Goal: Task Accomplishment & Management: Manage account settings

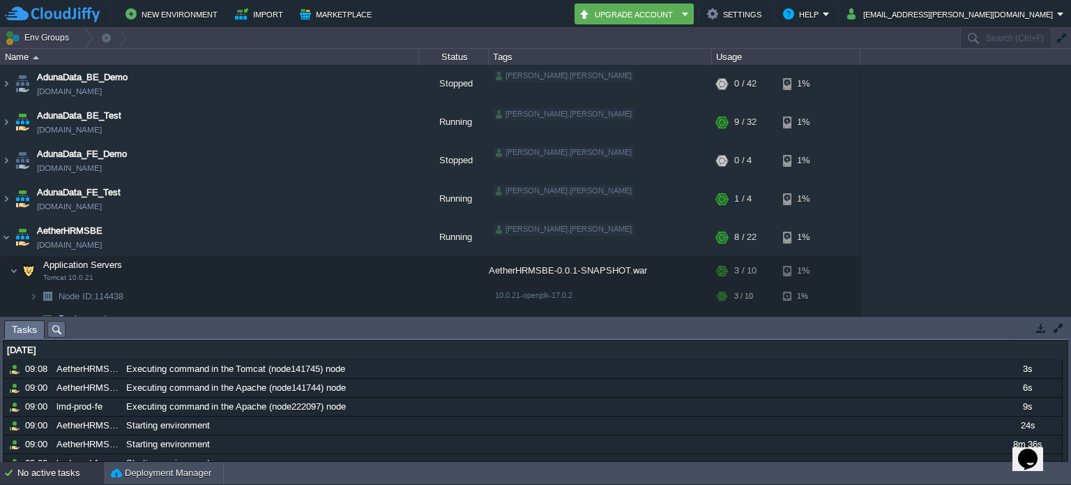
scroll to position [139, 0]
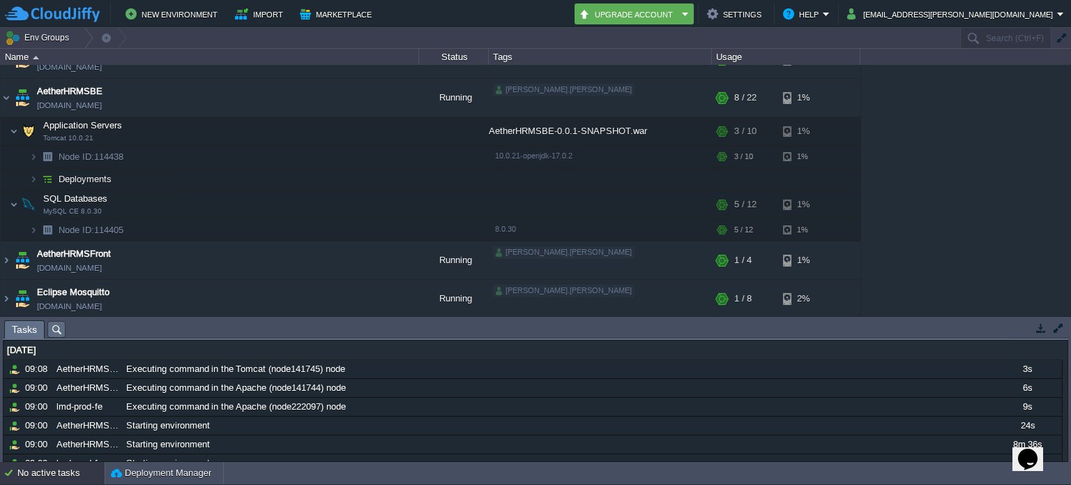
click at [935, 182] on div "AdunaData_BE_Demo [DOMAIN_NAME] Stopped [PERSON_NAME].[PERSON_NAME] + Add to En…" at bounding box center [535, 190] width 1071 height 251
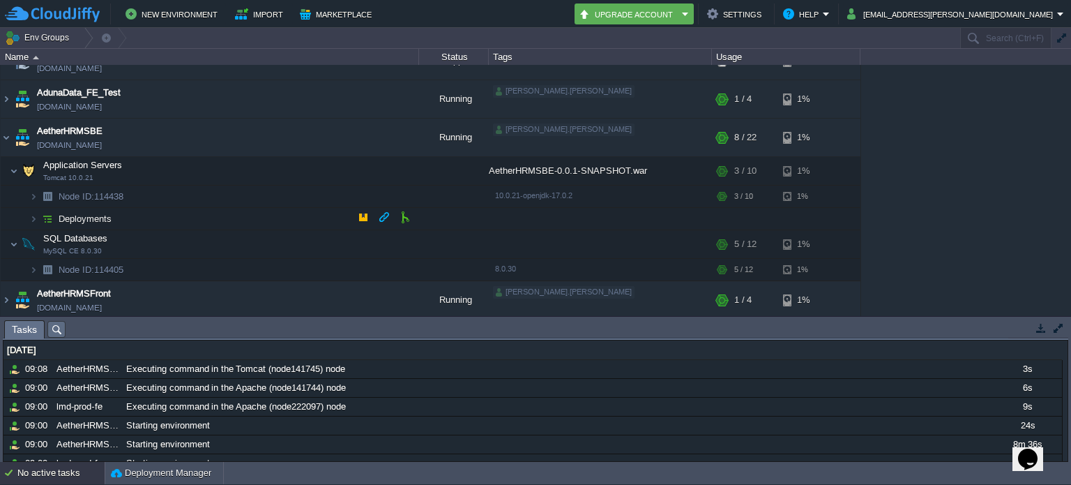
scroll to position [70, 0]
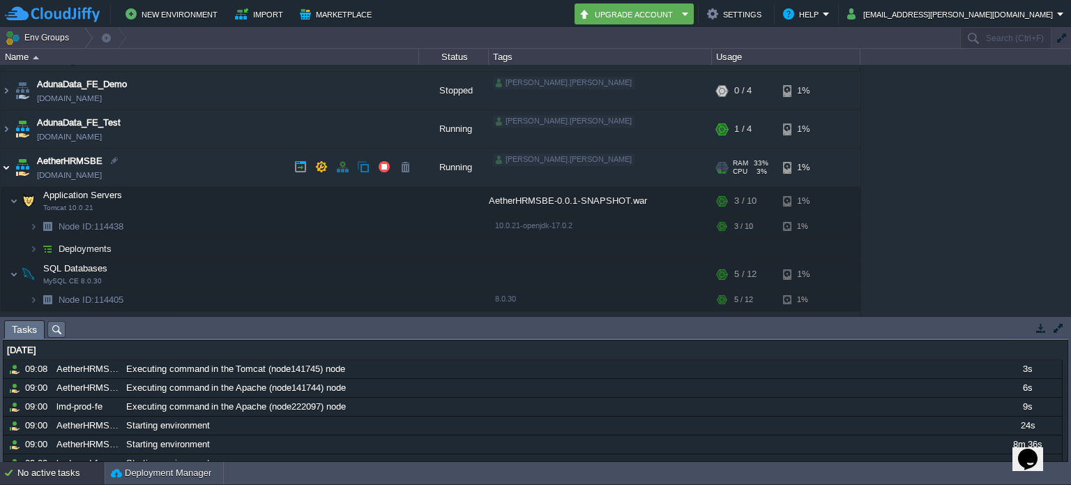
click at [3, 167] on img at bounding box center [6, 168] width 11 height 38
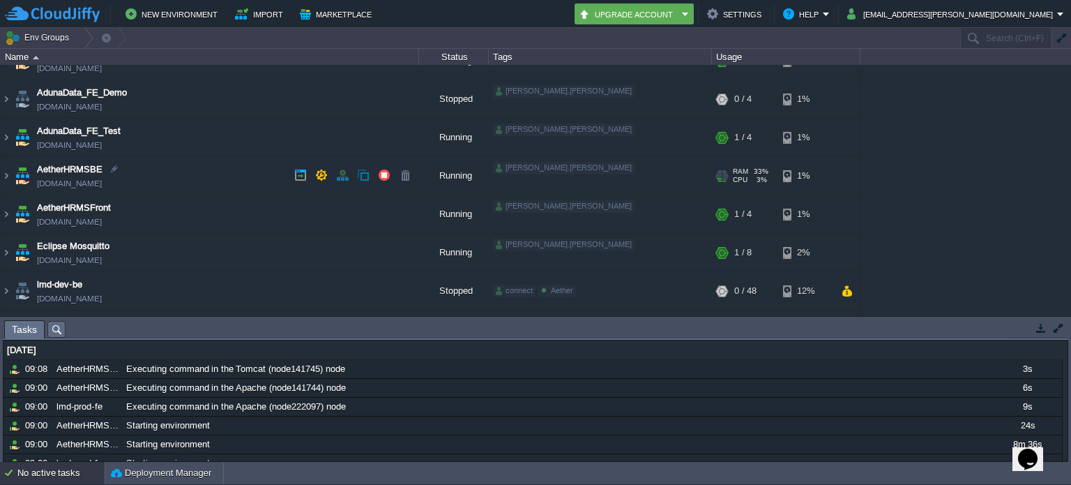
scroll to position [0, 0]
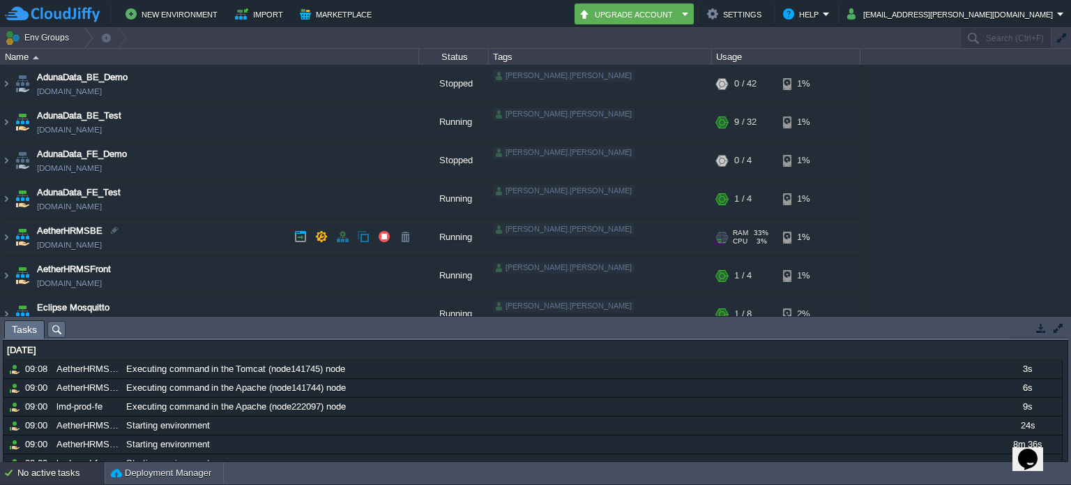
click at [170, 236] on td "AetherHRMSBE [DOMAIN_NAME]" at bounding box center [210, 237] width 418 height 38
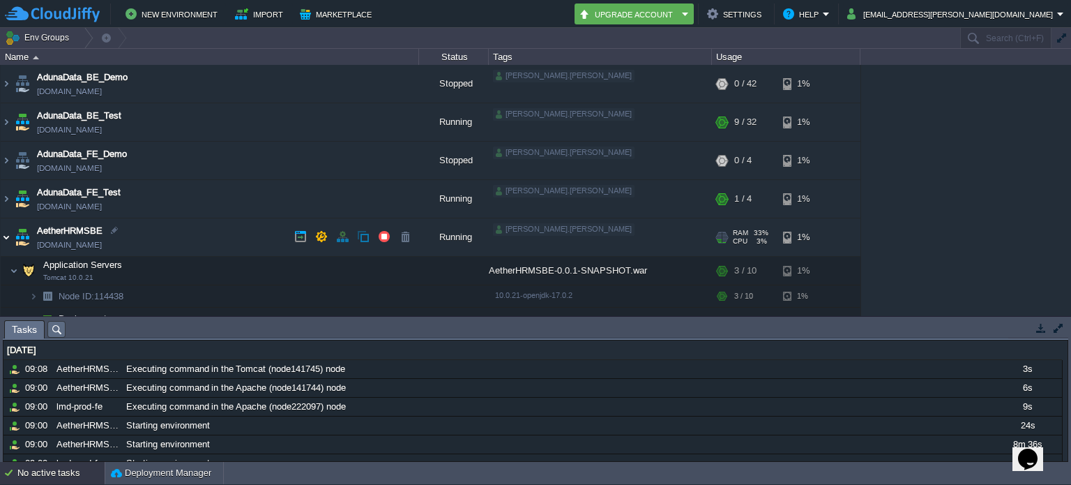
click at [8, 236] on img at bounding box center [6, 237] width 11 height 38
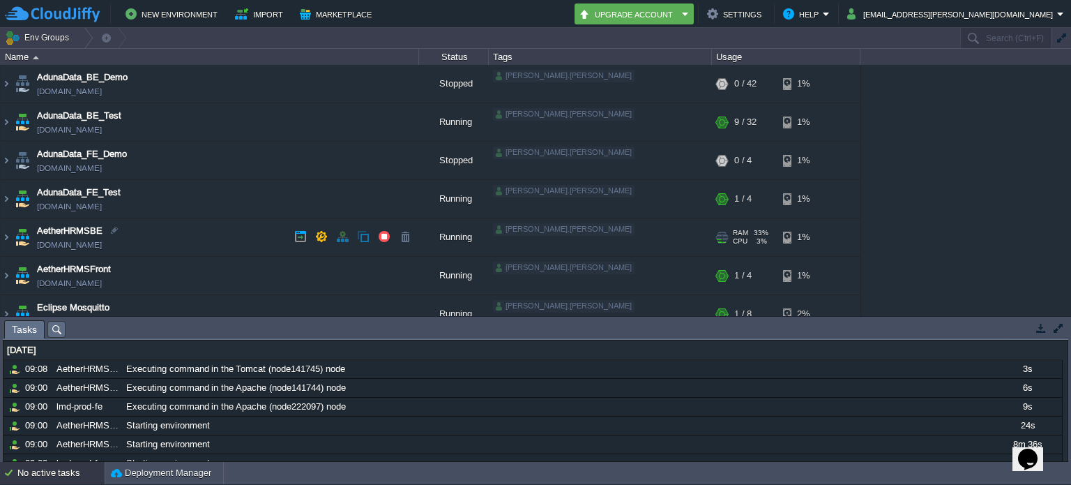
click at [181, 240] on td "AetherHRMSBE [DOMAIN_NAME]" at bounding box center [210, 237] width 418 height 38
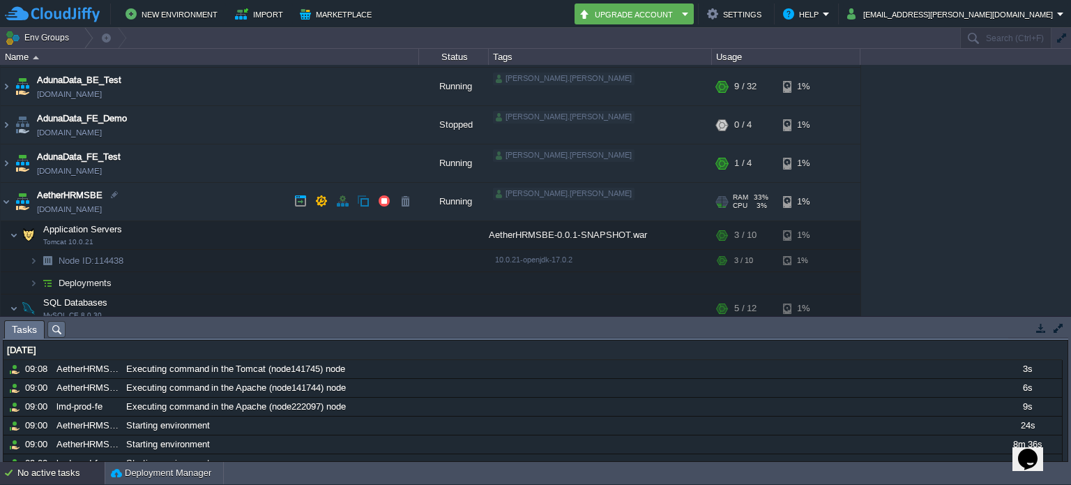
scroll to position [70, 0]
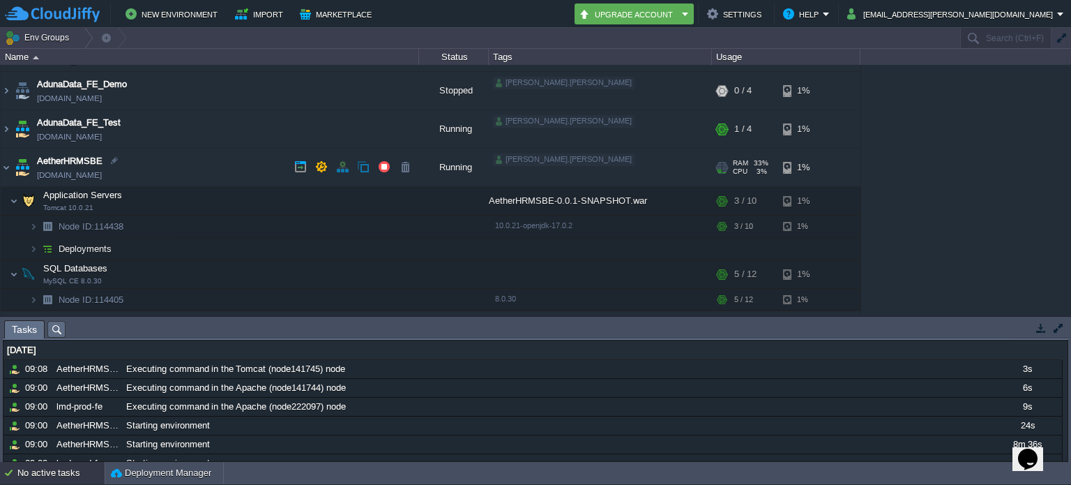
click at [13, 169] on img at bounding box center [23, 168] width 20 height 38
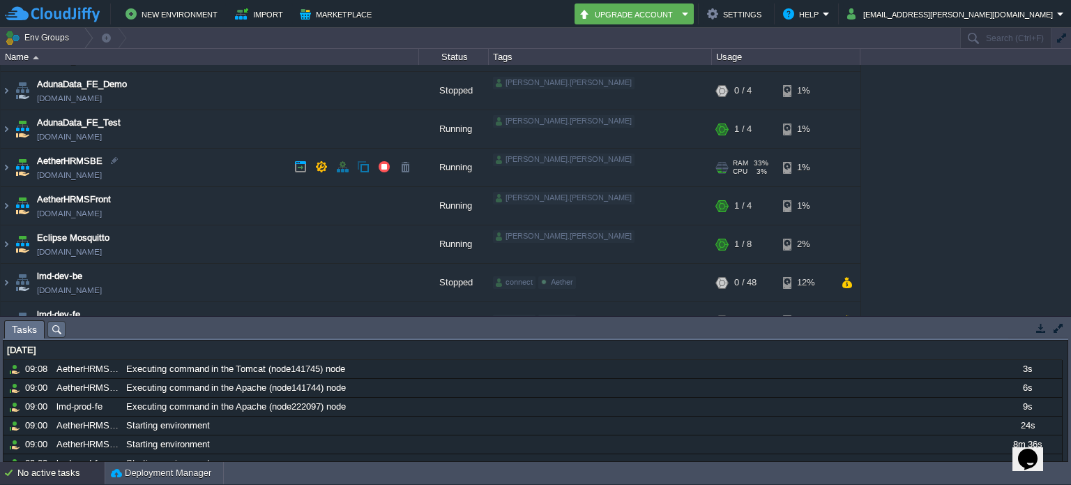
click at [199, 176] on td "AetherHRMSBE [DOMAIN_NAME]" at bounding box center [210, 168] width 418 height 38
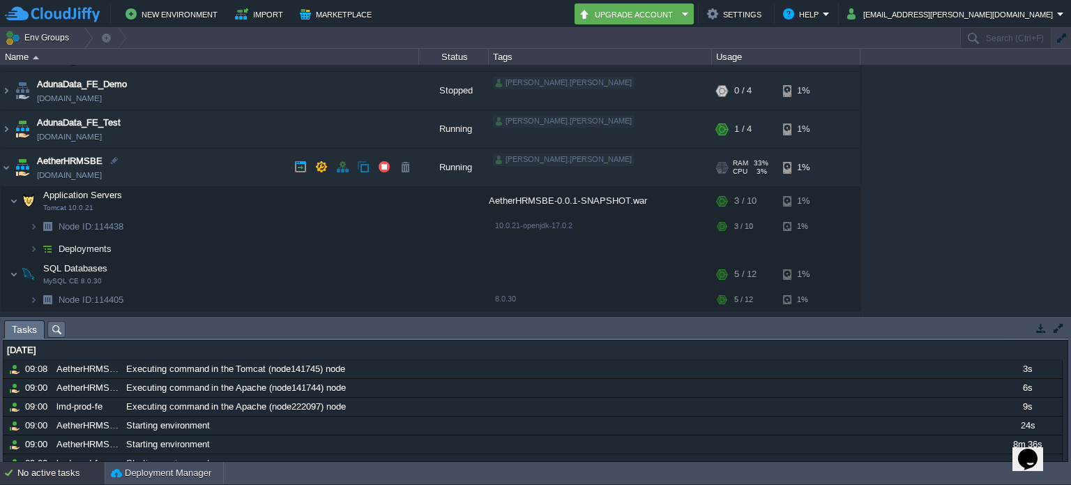
click at [199, 175] on td "AetherHRMSBE [DOMAIN_NAME]" at bounding box center [210, 168] width 418 height 38
click at [194, 175] on td "AetherHRMSBE [DOMAIN_NAME]" at bounding box center [210, 168] width 418 height 38
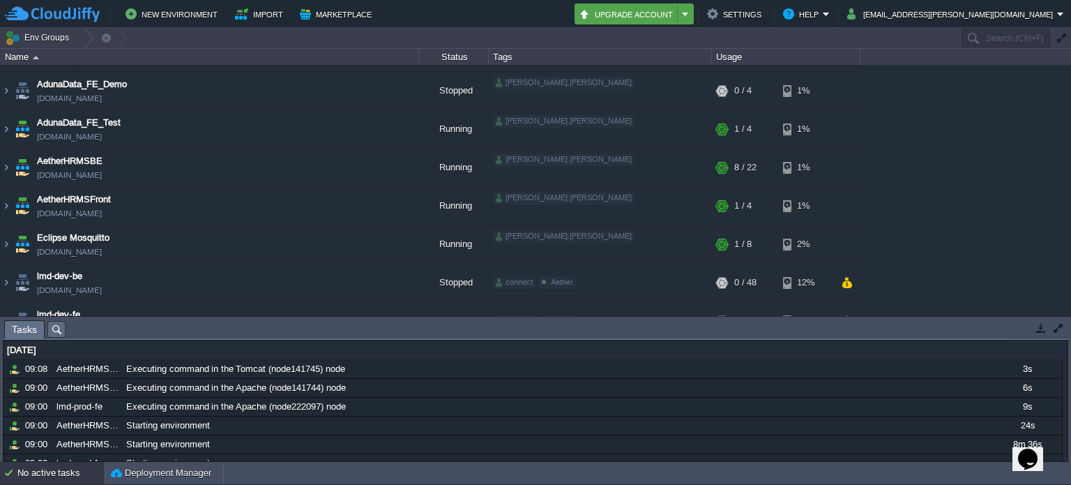
click at [690, 15] on em "Upgrade Account" at bounding box center [634, 14] width 111 height 17
click at [881, 126] on div "AdunaData_BE_Demo [DOMAIN_NAME] Stopped [PERSON_NAME].[PERSON_NAME] + Add to En…" at bounding box center [535, 190] width 1071 height 251
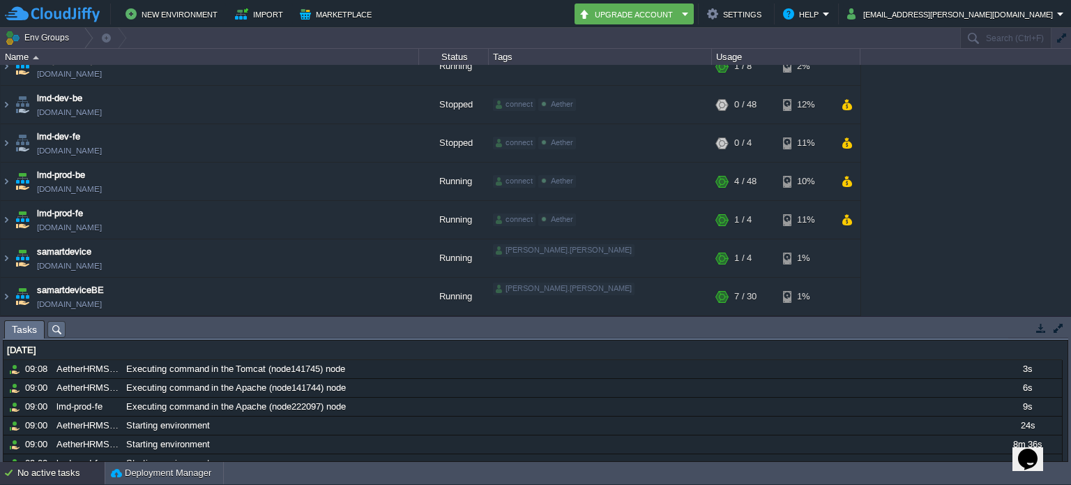
scroll to position [0, 0]
